Goal: Task Accomplishment & Management: Complete application form

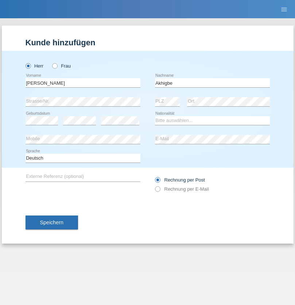
type input "Akhigbe"
select select "CH"
radio input "true"
click at [83, 83] on input "text" at bounding box center [83, 82] width 115 height 9
type input "[PERSON_NAME]"
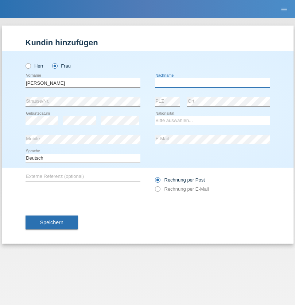
click at [212, 83] on input "text" at bounding box center [212, 82] width 115 height 9
type input "Imgrüth"
select select "CH"
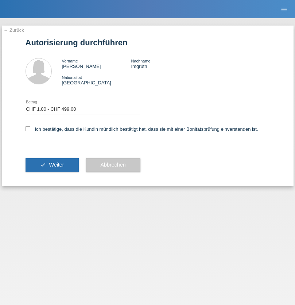
select select "1"
checkbox input "true"
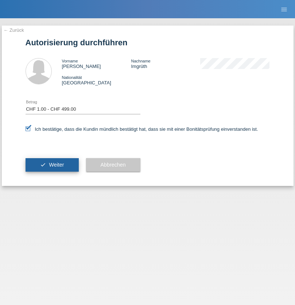
click at [52, 165] on span "Weiter" at bounding box center [56, 165] width 15 height 6
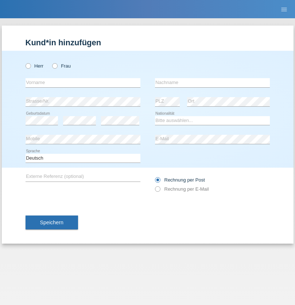
radio input "true"
click at [83, 83] on input "text" at bounding box center [83, 82] width 115 height 9
type input "Fabian"
click at [212, 83] on input "text" at bounding box center [212, 82] width 115 height 9
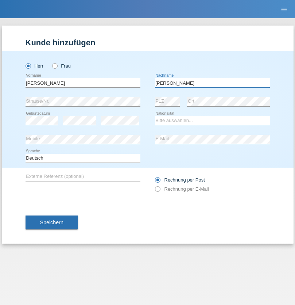
type input "Schärer"
select select "CH"
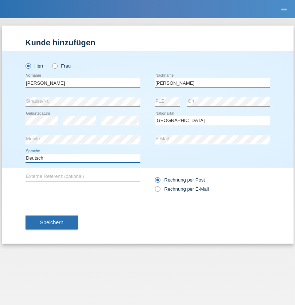
select select "en"
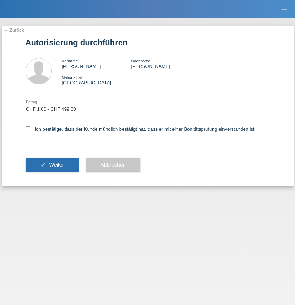
select select "1"
checkbox input "true"
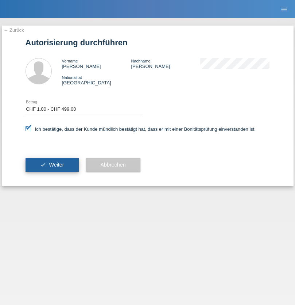
click at [52, 165] on span "Weiter" at bounding box center [56, 165] width 15 height 6
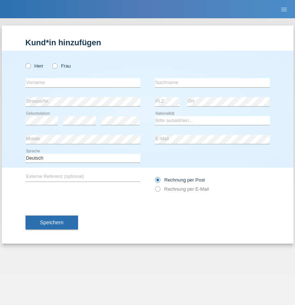
radio input "true"
click at [83, 83] on input "text" at bounding box center [83, 82] width 115 height 9
type input "kristijana"
click at [212, 83] on input "text" at bounding box center [212, 82] width 115 height 9
type input "Baftiaj"
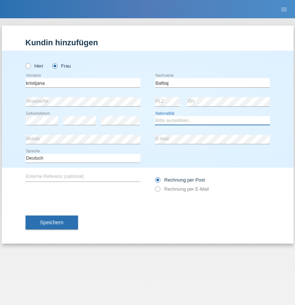
select select "XK"
select select "C"
select select "05"
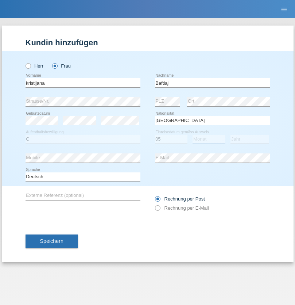
select select "02"
select select "1997"
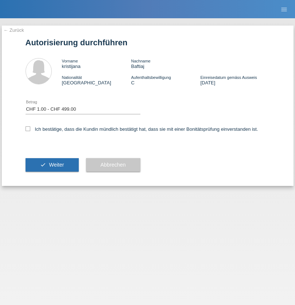
select select "1"
checkbox input "true"
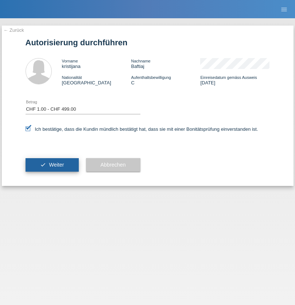
click at [52, 165] on span "Weiter" at bounding box center [56, 165] width 15 height 6
